Goal: Communication & Community: Ask a question

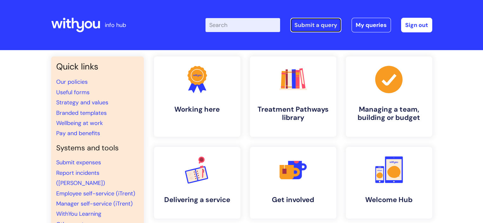
click at [313, 28] on link "Submit a query" at bounding box center [315, 25] width 51 height 15
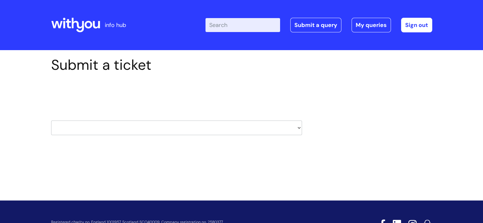
click at [153, 133] on select "HR / People IT and Support Clinical Drug Alerts Finance Accounts Data Support T…" at bounding box center [176, 128] width 251 height 15
select select "it_and_support"
click at [51, 121] on select "HR / People IT and Support Clinical Drug Alerts Finance Accounts Data Support T…" at bounding box center [176, 128] width 251 height 15
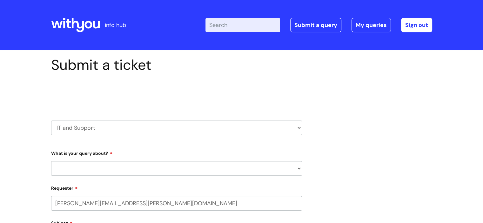
select select "80004286533"
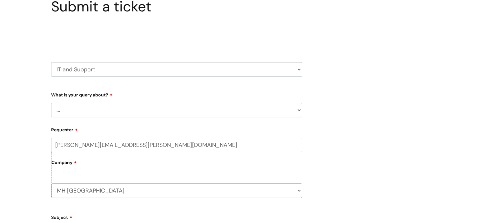
click at [100, 110] on select "... Mobile Phone Reset & MFA Accounts, Starters and Leavers IT Hardware issue I…" at bounding box center [176, 110] width 251 height 15
select select "Something Else"
click at [51, 103] on select "... Mobile Phone Reset & MFA Accounts, Starters and Leavers IT Hardware issue I…" at bounding box center [176, 110] width 251 height 15
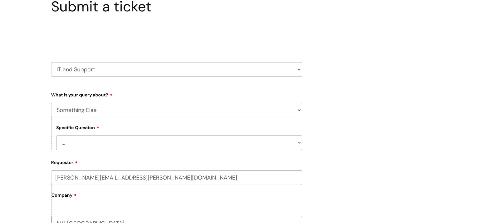
click at [118, 150] on select "... My problem is not listed" at bounding box center [179, 143] width 246 height 15
select select "My problem is not listed"
click at [56, 136] on select "... My problem is not listed" at bounding box center [179, 143] width 246 height 15
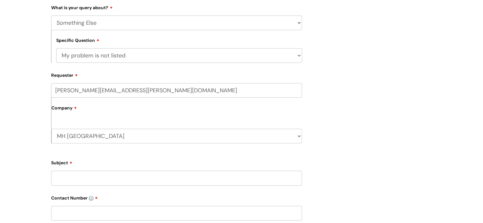
click at [122, 179] on input "Subject" at bounding box center [176, 178] width 251 height 15
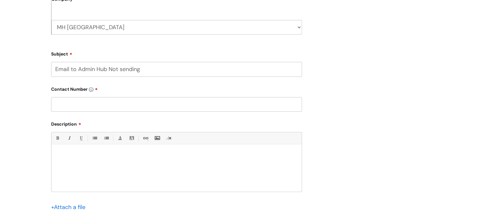
scroll to position [255, 0]
type input "Email to Admin Hub Not sending"
click at [180, 162] on div at bounding box center [176, 171] width 250 height 44
click at [201, 108] on input "text" at bounding box center [176, 105] width 251 height 15
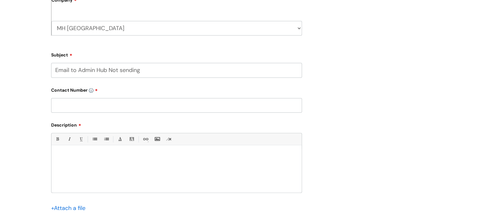
click at [128, 166] on div at bounding box center [176, 171] width 250 height 44
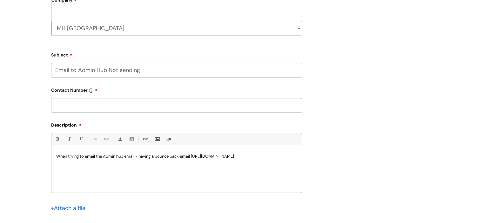
drag, startPoint x: 158, startPoint y: 164, endPoint x: 66, endPoint y: 163, distance: 91.2
click at [66, 160] on p "When trying to email the Admin hub email - having a bounce back email https://d…" at bounding box center [176, 157] width 241 height 6
drag, startPoint x: 134, startPoint y: 169, endPoint x: 54, endPoint y: 164, distance: 80.6
click at [54, 164] on div "When trying to email the Admin hub email - having a bounce back email https://d…" at bounding box center [176, 171] width 250 height 44
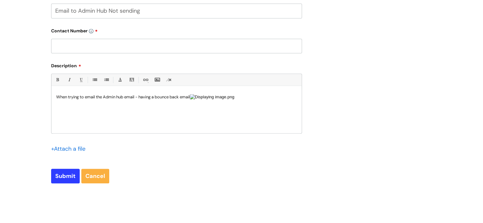
scroll to position [0, 0]
click at [130, 50] on input "text" at bounding box center [176, 46] width 251 height 15
type input "0"
paste input "07974 077501"
type input "07974 077501"
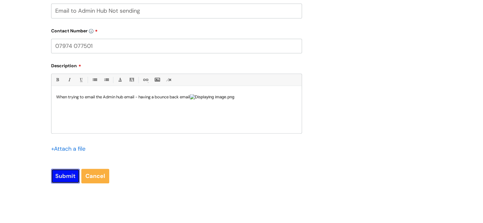
click at [68, 181] on input "Submit" at bounding box center [65, 176] width 29 height 15
type input "Please Wait..."
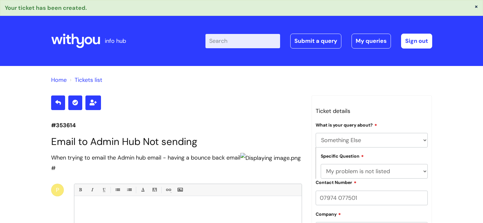
select select "Something Else"
select select "My problem is not listed"
